Goal: Communication & Community: Answer question/provide support

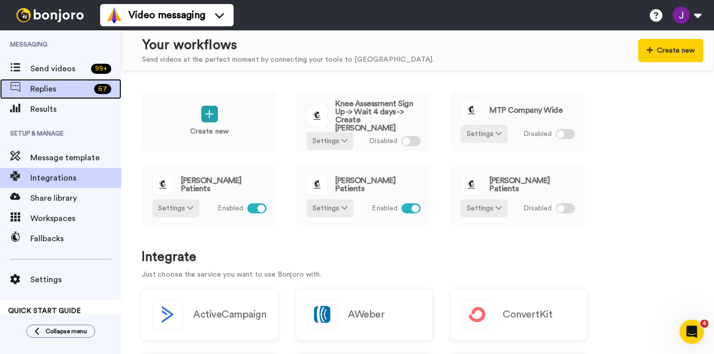
click at [40, 88] on span "Replies" at bounding box center [60, 89] width 60 height 12
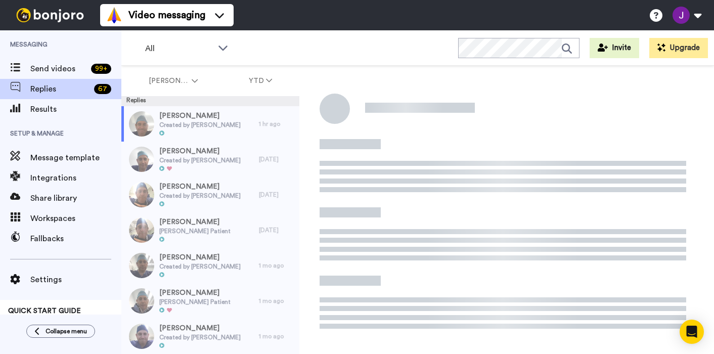
scroll to position [35, 0]
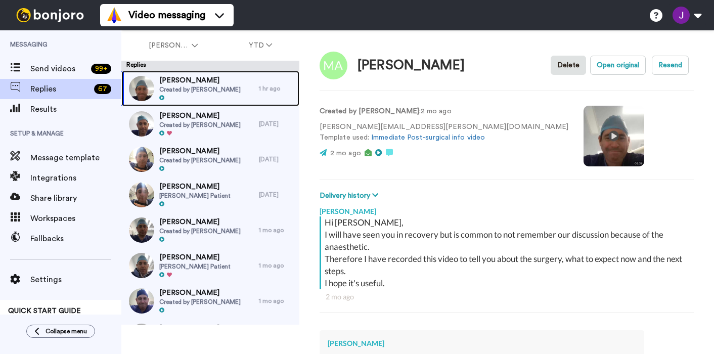
click at [212, 84] on span "[PERSON_NAME]" at bounding box center [199, 80] width 81 height 10
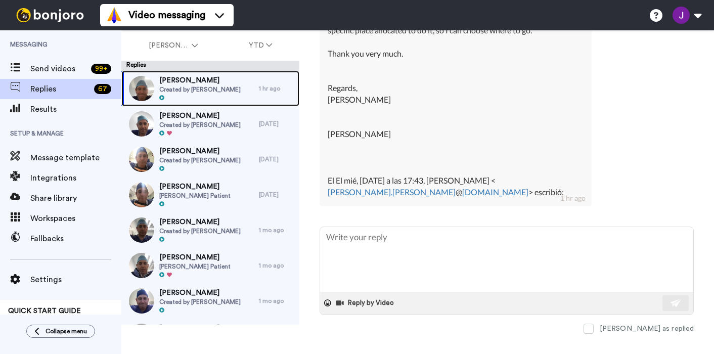
scroll to position [1305, 0]
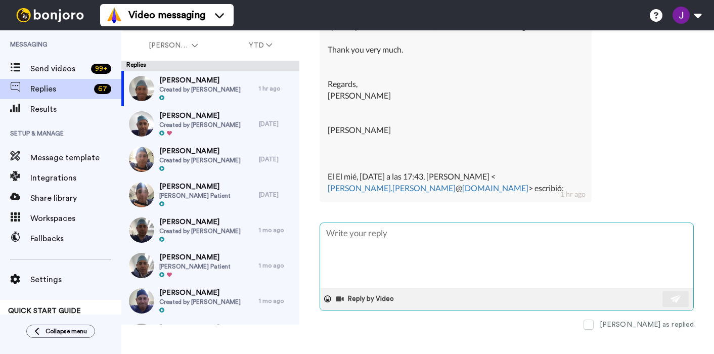
click at [389, 248] on textarea at bounding box center [506, 255] width 373 height 65
type textarea "x"
type textarea "H"
type textarea "x"
type textarea "Hi"
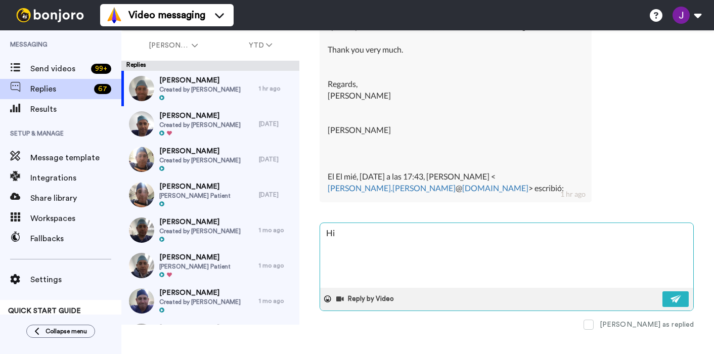
type textarea "x"
type textarea "Hi"
type textarea "x"
type textarea "Hi M"
type textarea "x"
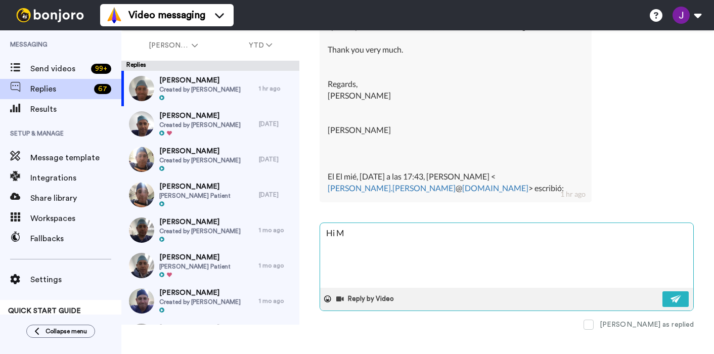
type textarea "Hi [PERSON_NAME]"
type textarea "x"
type textarea "Hi [PERSON_NAME]"
type textarea "x"
type textarea "Hi [PERSON_NAME]"
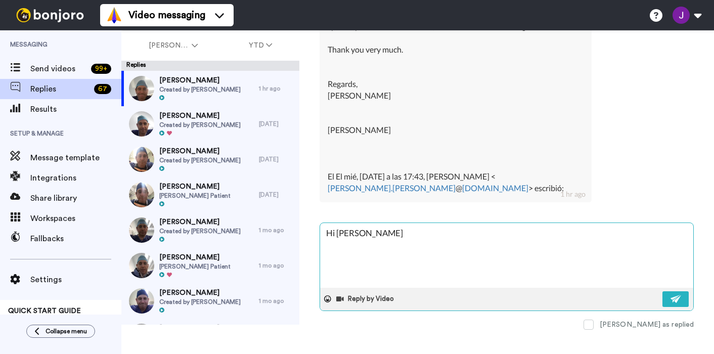
type textarea "x"
type textarea "Hi Matil"
type textarea "x"
type textarea "Hi [PERSON_NAME]"
type textarea "x"
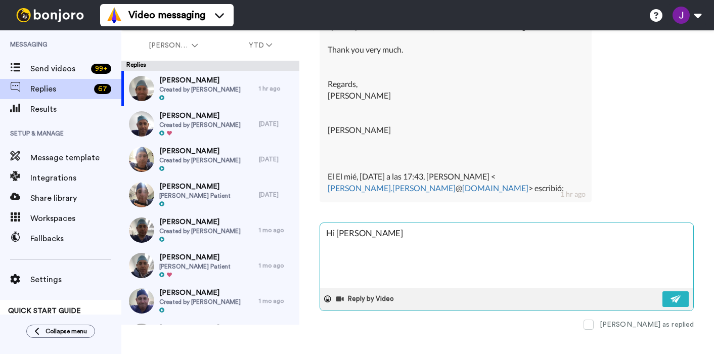
type textarea "Hi [PERSON_NAME]"
type textarea "x"
type textarea "Hi [PERSON_NAME]"
type textarea "x"
type textarea "Hi [PERSON_NAME]"
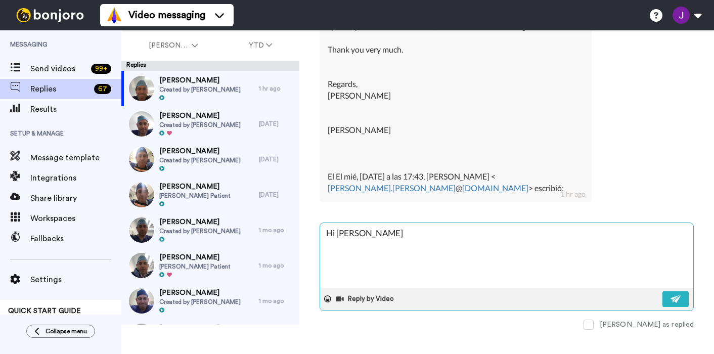
type textarea "x"
type textarea "Hi [PERSON_NAME]"
type textarea "x"
type textarea "Hi [PERSON_NAME]"
type textarea "x"
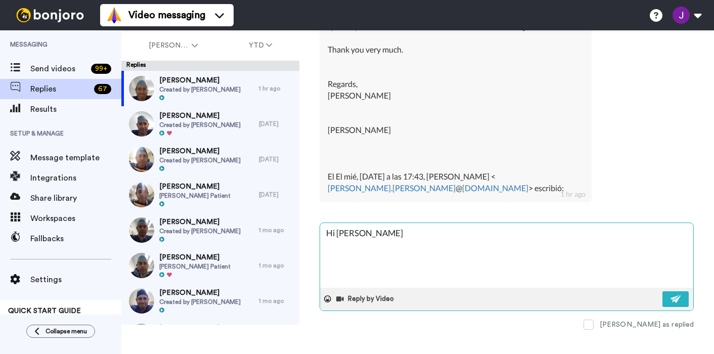
type textarea "Hi [PERSON_NAME] This"
type textarea "x"
type textarea "Hi [PERSON_NAME] This"
type textarea "x"
type textarea "Hi [PERSON_NAME] This i"
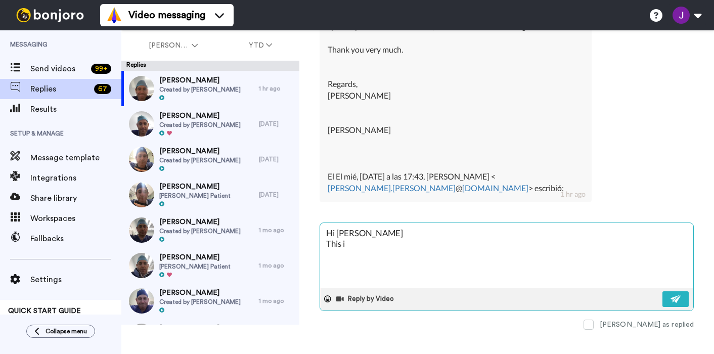
type textarea "x"
type textarea "Hi [PERSON_NAME] This is"
type textarea "x"
type textarea "Hi [PERSON_NAME] This is"
type textarea "x"
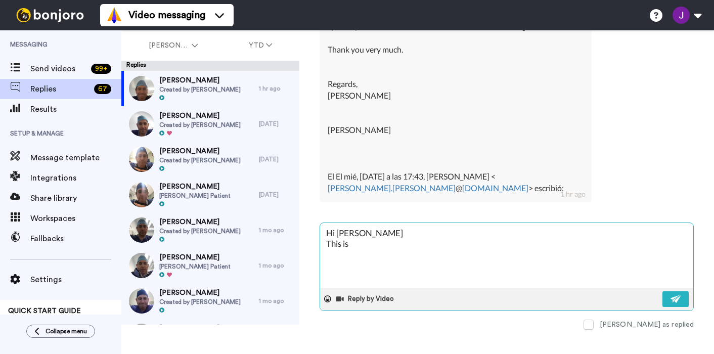
type textarea "Hi [PERSON_NAME] This is a"
type textarea "x"
type textarea "Hi [PERSON_NAME] This is a"
type textarea "x"
type textarea "Hi [PERSON_NAME] This is a s"
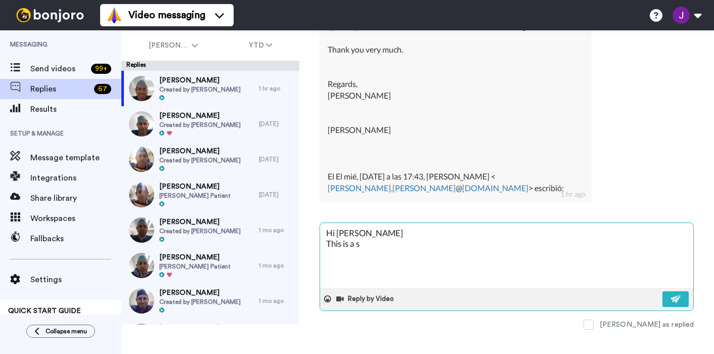
type textarea "x"
type textarea "Hi [PERSON_NAME] This is a sh"
type textarea "x"
type textarea "Hi [PERSON_NAME] This is a sha"
type textarea "x"
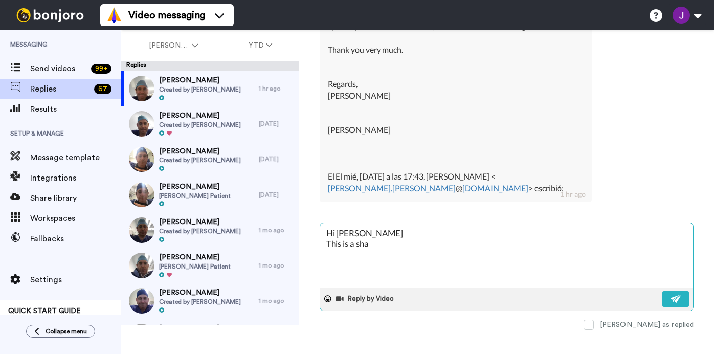
type textarea "Hi [PERSON_NAME] This is a sham"
type textarea "x"
type textarea "Hi [PERSON_NAME] This is a shame"
type textarea "x"
type textarea "Hi [PERSON_NAME] This is a shame."
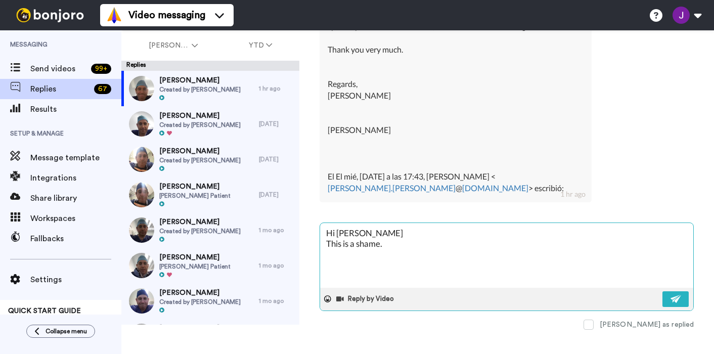
type textarea "x"
type textarea "Hi [PERSON_NAME] This is a shame. I"
type textarea "x"
type textarea "Hi [PERSON_NAME] This is a shame. I"
type textarea "x"
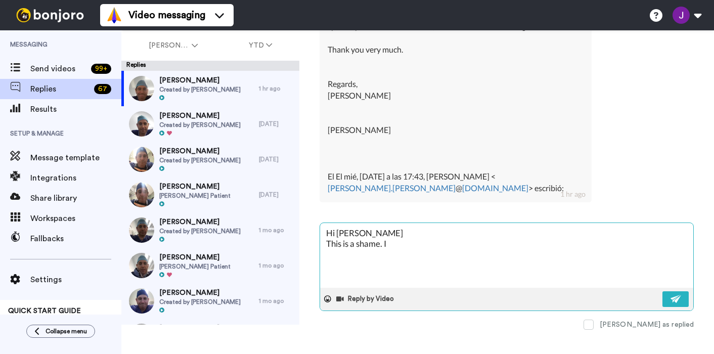
type textarea "Hi [PERSON_NAME] This is a shame. I w"
type textarea "x"
type textarea "Hi [PERSON_NAME] This is a shame. I wi"
type textarea "x"
type textarea "Hi [PERSON_NAME] This is a shame. I wil"
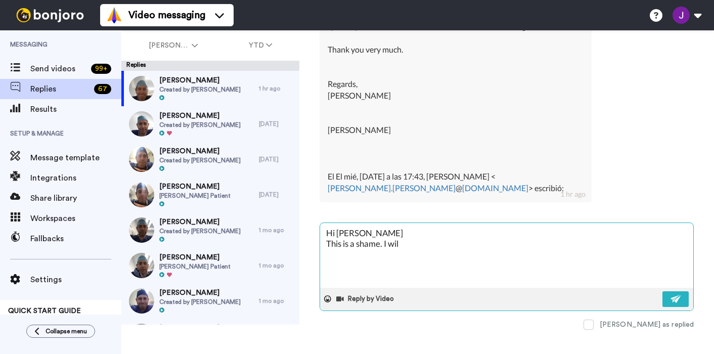
type textarea "x"
type textarea "Hi [PERSON_NAME] This is a shame. I will"
type textarea "x"
type textarea "Hi [PERSON_NAME] This is a shame. I will"
type textarea "x"
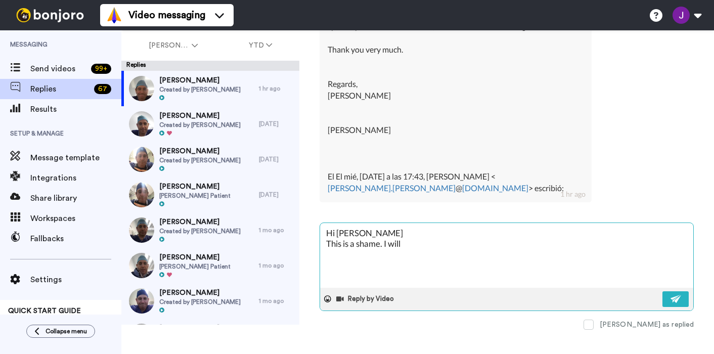
type textarea "Hi [PERSON_NAME] This is a shame. I will p"
type textarea "x"
type textarea "Hi [PERSON_NAME] This is a shame. I will pr"
type textarea "x"
type textarea "Hi [PERSON_NAME] This is a shame. I will pre"
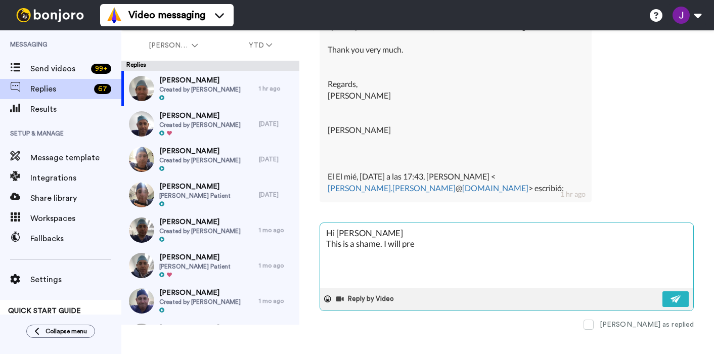
type textarea "x"
type textarea "Hi [PERSON_NAME] This is a shame. I will preap"
type textarea "x"
type textarea "Hi [PERSON_NAME] This is a shame. I will preapr"
type textarea "x"
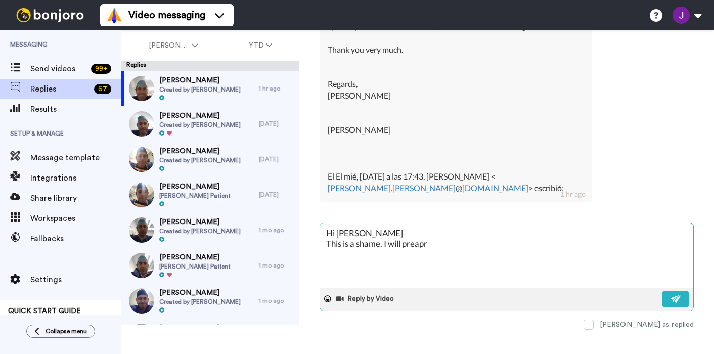
type textarea "Hi [PERSON_NAME] This is a shame. I will preapre"
type textarea "x"
type textarea "Hi [PERSON_NAME] This is a shame. I will preapre"
type textarea "x"
type textarea "Hi [PERSON_NAME] This is a shame. I will preapre"
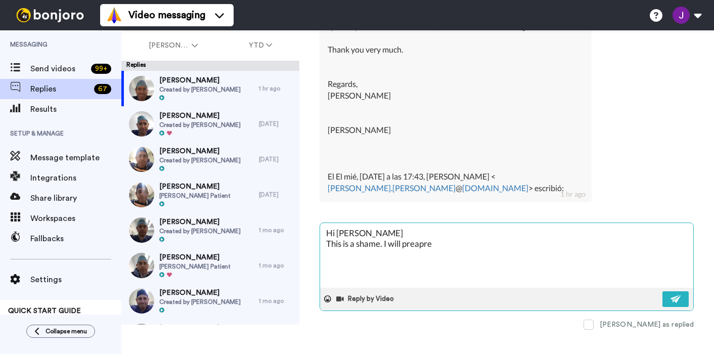
type textarea "x"
type textarea "Hi [PERSON_NAME] This is a shame. I will preapr"
type textarea "x"
type textarea "Hi [PERSON_NAME] This is a shame. I will preap"
type textarea "x"
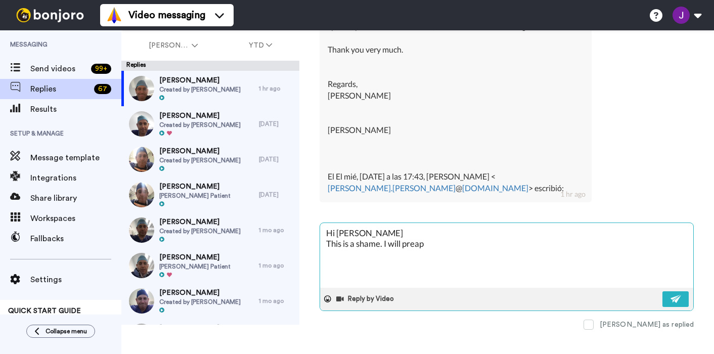
type textarea "Hi [PERSON_NAME] This is a shame. I will prea"
type textarea "x"
type textarea "Hi [PERSON_NAME] This is a shame. I will pre"
type textarea "x"
type textarea "Hi [PERSON_NAME] This is a shame. I will pr"
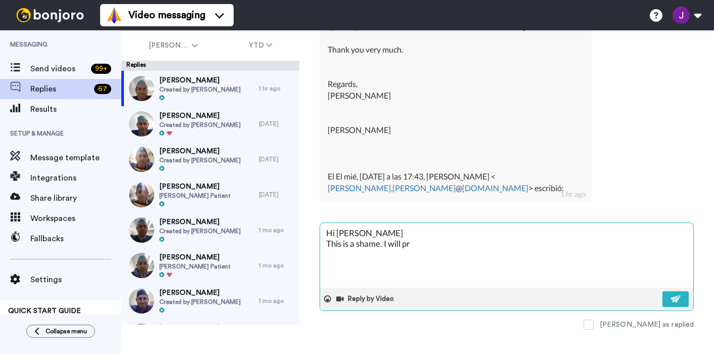
type textarea "x"
type textarea "Hi [PERSON_NAME] This is a shame. I will p"
type textarea "x"
type textarea "Hi [PERSON_NAME] This is a shame. I will"
type textarea "x"
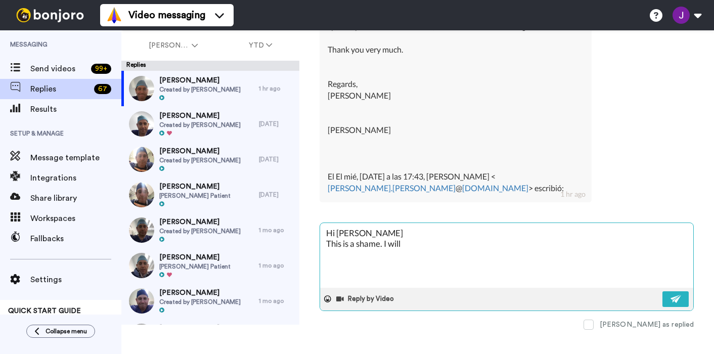
type textarea "Hi [PERSON_NAME] This is a shame. I will s"
type textarea "x"
type textarea "Hi [PERSON_NAME] This is a shame. I will se"
type textarea "x"
type textarea "Hi [PERSON_NAME] This is a shame. I will sen"
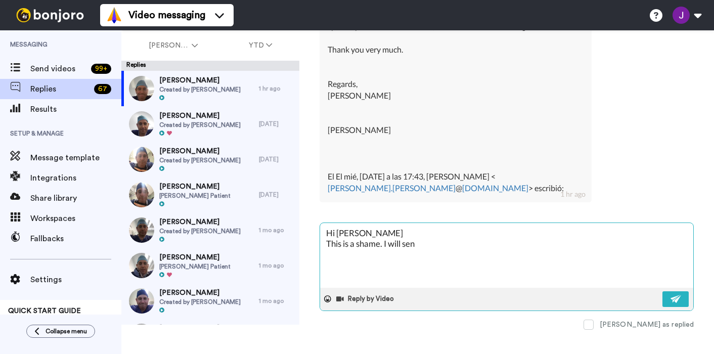
type textarea "x"
type textarea "Hi [PERSON_NAME] This is a shame. I will send"
type textarea "x"
type textarea "Hi [PERSON_NAME] This is a shame. I will send"
type textarea "x"
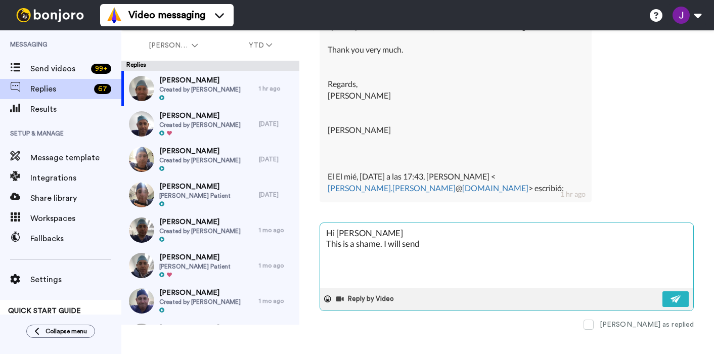
type textarea "Hi [PERSON_NAME] This is a shame. I will send a"
type textarea "x"
type textarea "Hi [PERSON_NAME] This is a shame. I will send an"
type textarea "x"
type textarea "Hi [PERSON_NAME] This is a shame. I will send an M"
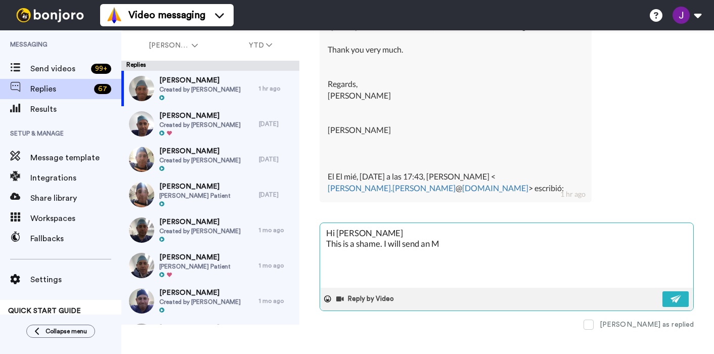
type textarea "x"
type textarea "Hi [PERSON_NAME] This is a shame. I will send an MR"
type textarea "x"
type textarea "Hi [PERSON_NAME] This is a shame. I will send an [MEDICAL_DATA]"
type textarea "x"
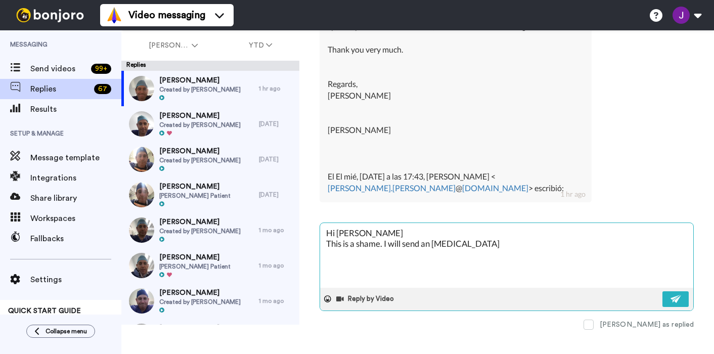
type textarea "Hi [PERSON_NAME] This is a shame. I will send an [MEDICAL_DATA]"
type textarea "x"
type textarea "Hi [PERSON_NAME] This is a shame. I will send an [MEDICAL_DATA] r"
type textarea "x"
type textarea "Hi [PERSON_NAME] This is a shame. I will send an [MEDICAL_DATA] re"
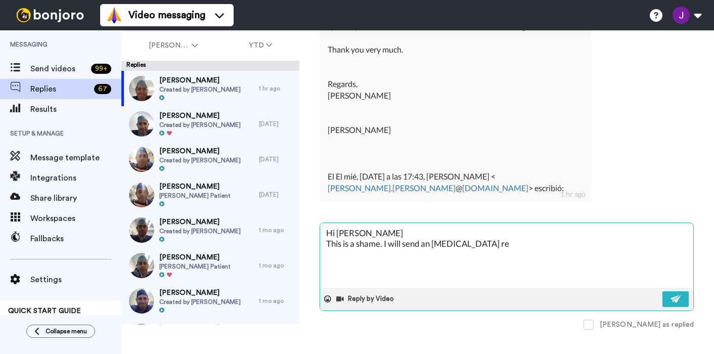
type textarea "x"
type textarea "Hi [PERSON_NAME] This is a shame. I will send an [MEDICAL_DATA] req"
type textarea "x"
type textarea "Hi [PERSON_NAME] This is a shame. I will send an [MEDICAL_DATA] requ"
type textarea "x"
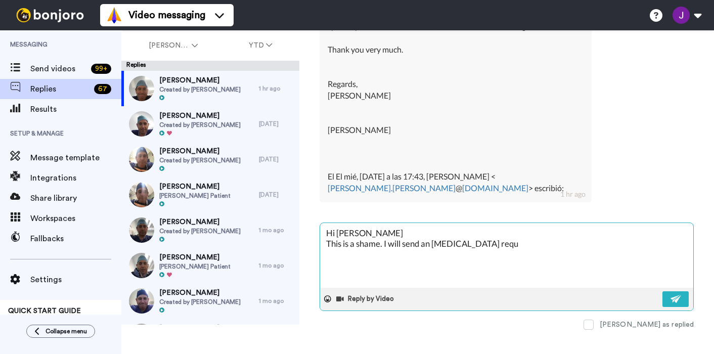
type textarea "Hi [PERSON_NAME] This is a shame. I will send an [MEDICAL_DATA] reque"
type textarea "x"
type textarea "Hi [PERSON_NAME] This is a shame. I will send an [MEDICAL_DATA] reques"
type textarea "x"
type textarea "Hi [PERSON_NAME] This is a shame. I will send an [MEDICAL_DATA] request"
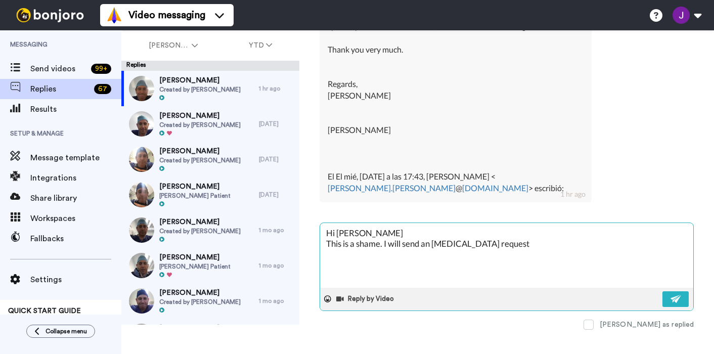
type textarea "x"
type textarea "Hi [PERSON_NAME] This is a shame. I will send an [MEDICAL_DATA] request"
type textarea "x"
type textarea "Hi [PERSON_NAME] This is a shame. I will asend an [MEDICAL_DATA] request"
type textarea "x"
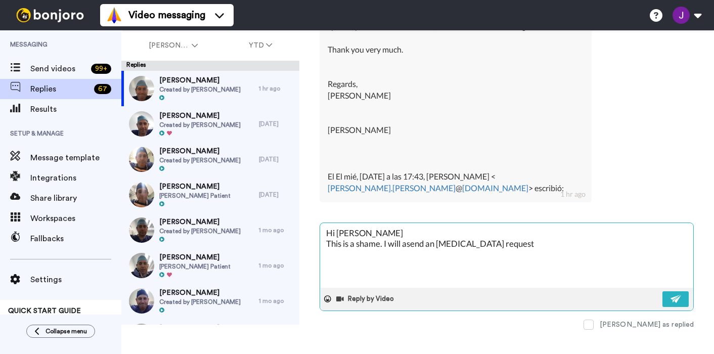
type textarea "Hi [PERSON_NAME] This is a shame. I will assend an [MEDICAL_DATA] request"
type textarea "x"
type textarea "Hi [PERSON_NAME] This is a shame. I will aslsend an [MEDICAL_DATA] request"
type textarea "x"
type textarea "Hi [PERSON_NAME] This is a shame. I will assend an [MEDICAL_DATA] request"
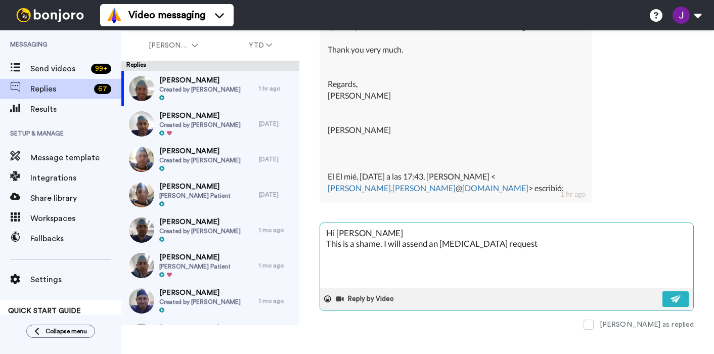
type textarea "x"
type textarea "Hi [PERSON_NAME] This is a shame. I will asksend an [MEDICAL_DATA] request"
type textarea "x"
type textarea "Hi [PERSON_NAME] This is a shame. I will ask send an [MEDICAL_DATA] request"
type textarea "x"
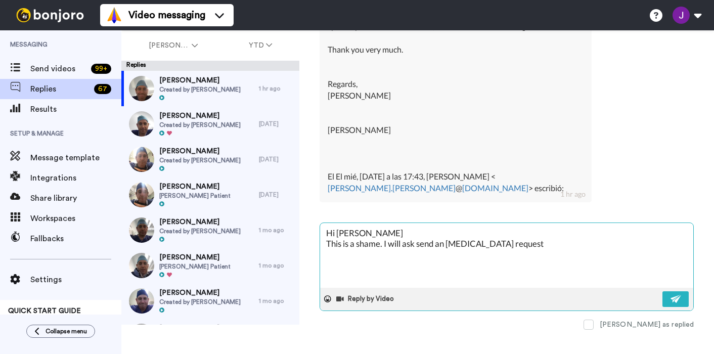
type textarea "Hi [PERSON_NAME] This is a shame. I will ask tsend an [MEDICAL_DATA] request"
type textarea "x"
type textarea "Hi [PERSON_NAME] This is a shame. I will ask thsend an [MEDICAL_DATA] request"
type textarea "x"
type textarea "Hi [PERSON_NAME] This is a shame. I will ask the send an [MEDICAL_DATA] request"
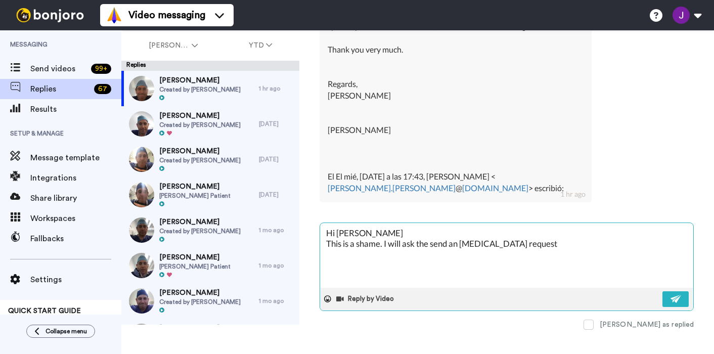
type textarea "x"
type textarea "Hi [PERSON_NAME] This is a shame. I will ask the rsend an [MEDICAL_DATA] request"
type textarea "x"
type textarea "Hi [PERSON_NAME] This is a shame. I will ask the rtsend an [MEDICAL_DATA] reque…"
type textarea "x"
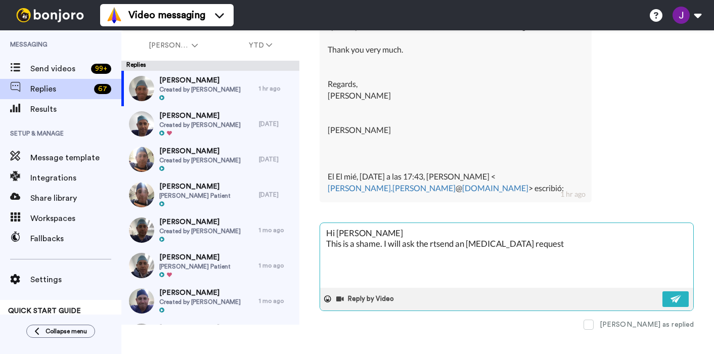
type textarea "Hi [PERSON_NAME] This is a shame. I will ask the rtesend an [MEDICAL_DATA] requ…"
type textarea "x"
type textarea "Hi [PERSON_NAME] This is a shame. I will ask the rteasend an [MEDICAL_DATA] req…"
type textarea "x"
type textarea "Hi [PERSON_NAME] This is a shame. I will ask the rteamsend an [MEDICAL_DATA] re…"
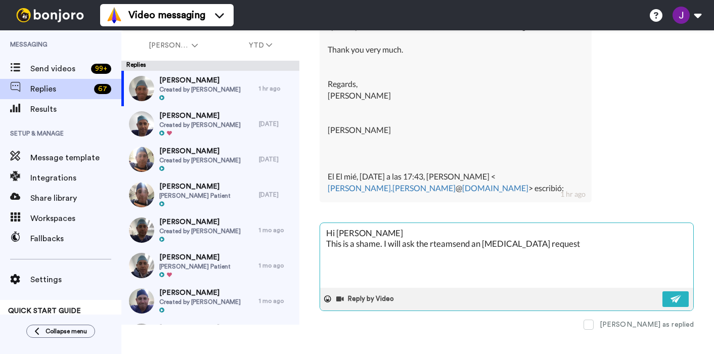
type textarea "x"
type textarea "Hi [PERSON_NAME] This is a shame. I will ask the rteam send an [MEDICAL_DATA] r…"
type textarea "x"
type textarea "Hi [PERSON_NAME] This is a shame. I will ask the rteam tsend an [MEDICAL_DATA] …"
type textarea "x"
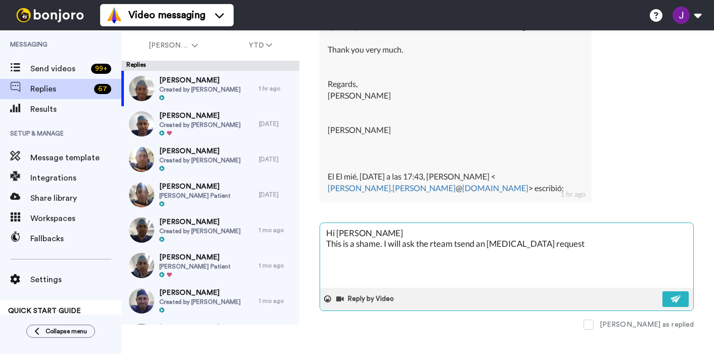
type textarea "Hi [PERSON_NAME] This is a shame. I will ask the rteam tosend an [MEDICAL_DATA]…"
type textarea "x"
type textarea "Hi [PERSON_NAME] This is a shame. I will ask the rteam to send an [MEDICAL_DATA…"
type textarea "x"
type textarea "Hi [PERSON_NAME] This is a shame. I will ask the team to send an [MEDICAL_DATA]…"
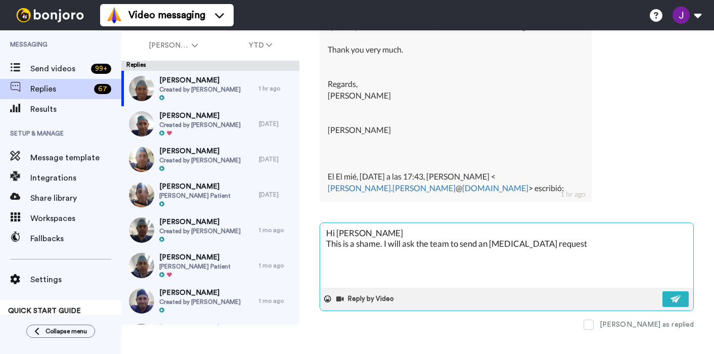
type textarea "x"
type textarea "Hi [PERSON_NAME] This is a shame. I will ask the team to send y [MEDICAL_DATA] …"
type textarea "x"
type textarea "Hi [PERSON_NAME] This is a shame. I will ask the team to send yo [MEDICAL_DATA]…"
type textarea "x"
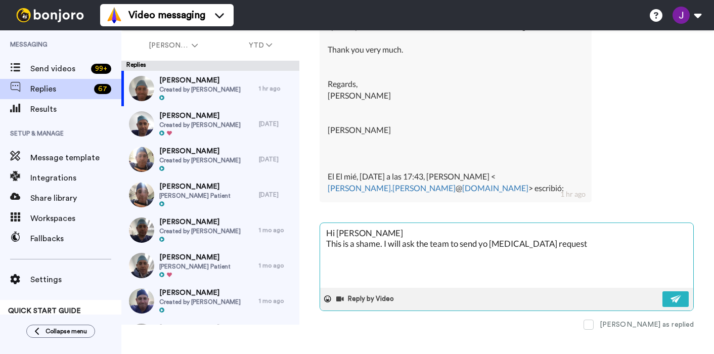
type textarea "Hi [PERSON_NAME] This is a shame. I will ask the team to send you [MEDICAL_DATA…"
type textarea "x"
type textarea "Hi [PERSON_NAME] This is a shame. I will ask the team to send you [MEDICAL_DATA…"
type textarea "x"
type textarea "Hi [PERSON_NAME] This is a shame. I will ask the team to send you t [MEDICAL_DA…"
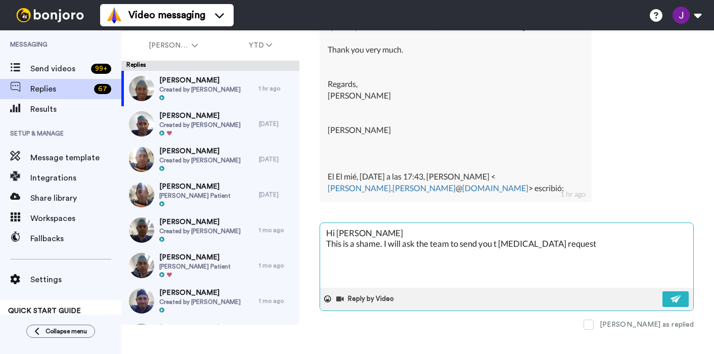
type textarea "x"
type textarea "Hi [PERSON_NAME] This is a shame. I will ask the team to send you th [MEDICAL_D…"
type textarea "x"
type textarea "Hi [PERSON_NAME] This is a shame. I will ask the team to send you the [MEDICAL_…"
type textarea "x"
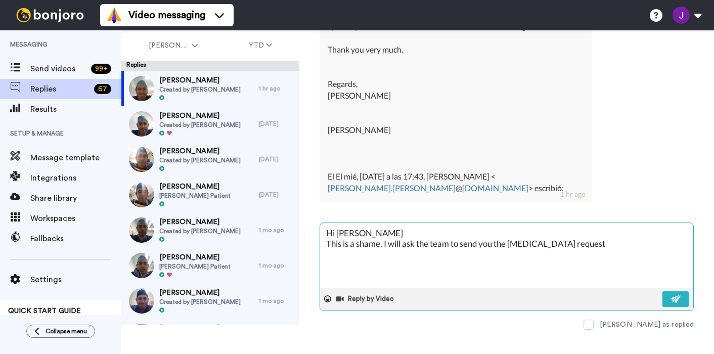
type textarea "Hi [PERSON_NAME] This is a shame. I will ask the team to send you the [MEDICAL_…"
type textarea "x"
type textarea "Hi [PERSON_NAME] This is a shame. I will ask the team to send you the [MEDICAL_…"
type textarea "x"
type textarea "Hi [PERSON_NAME] This is a shame. I will ask the team to send you the [MEDICAL_…"
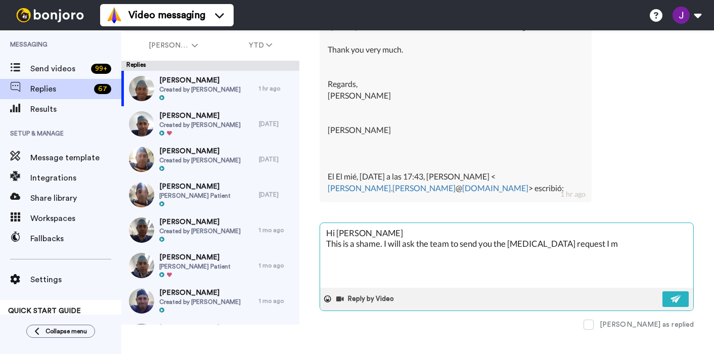
type textarea "x"
type textarea "Hi [PERSON_NAME] This is a shame. I will ask the team to send you the [MEDICAL_…"
type textarea "x"
type textarea "Hi [PERSON_NAME] This is a shame. I will ask the team to send you the [MEDICAL_…"
type textarea "x"
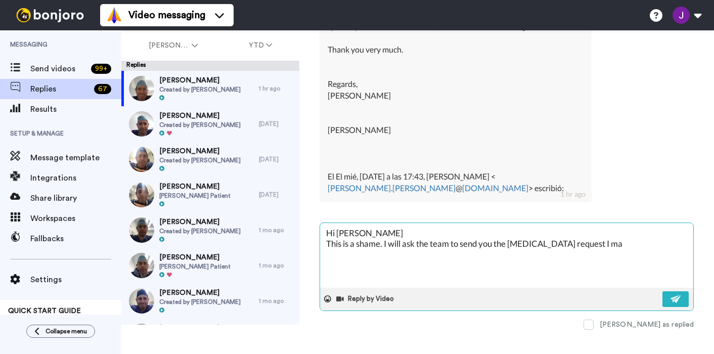
type textarea "Hi [PERSON_NAME] This is a shame. I will ask the team to send you the [MEDICAL_…"
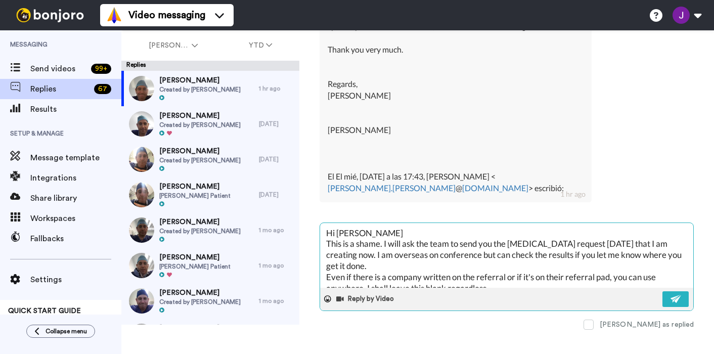
scroll to position [6, 0]
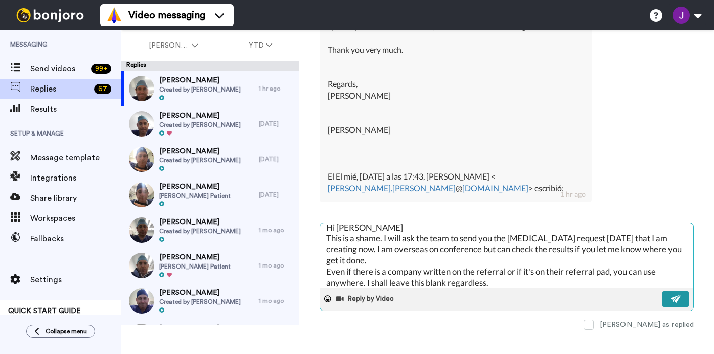
click at [674, 295] on img at bounding box center [676, 299] width 11 height 8
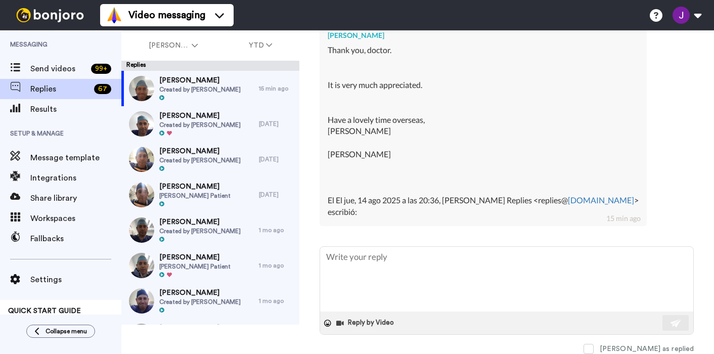
scroll to position [1633, 0]
